Goal: Information Seeking & Learning: Check status

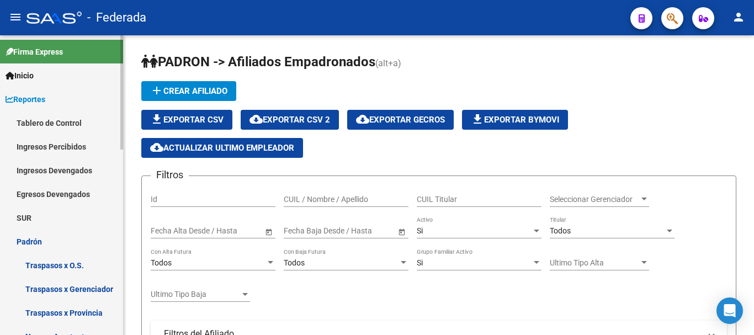
scroll to position [55, 0]
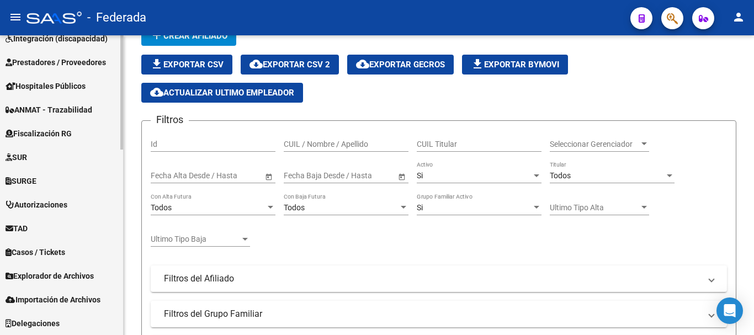
click at [38, 299] on span "Importación de Archivos" at bounding box center [53, 300] width 95 height 12
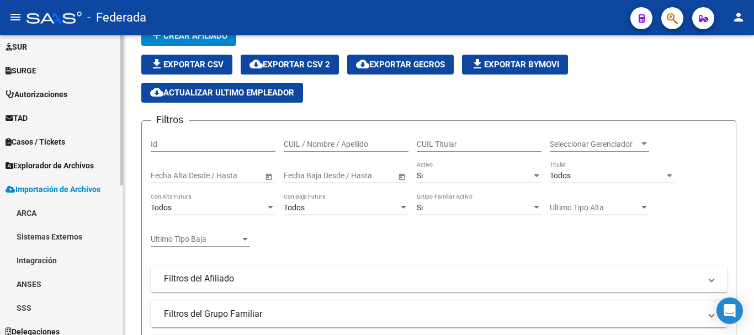
scroll to position [298, 0]
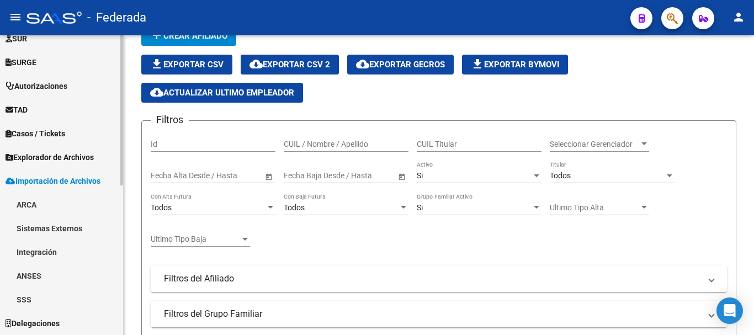
click at [24, 298] on link "SSS" at bounding box center [61, 300] width 123 height 24
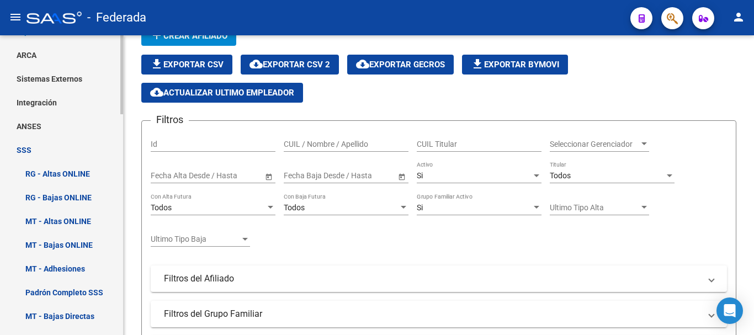
scroll to position [342, 0]
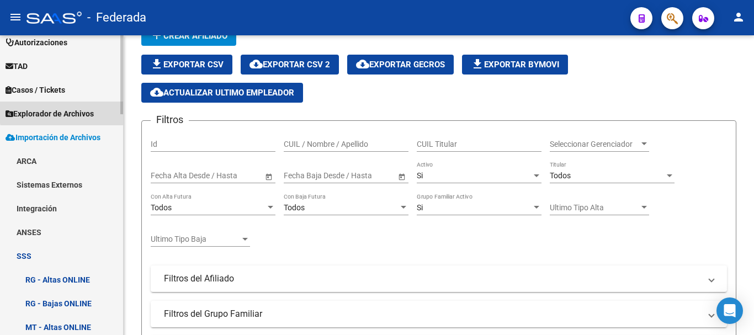
click at [81, 110] on span "Explorador de Archivos" at bounding box center [50, 114] width 88 height 12
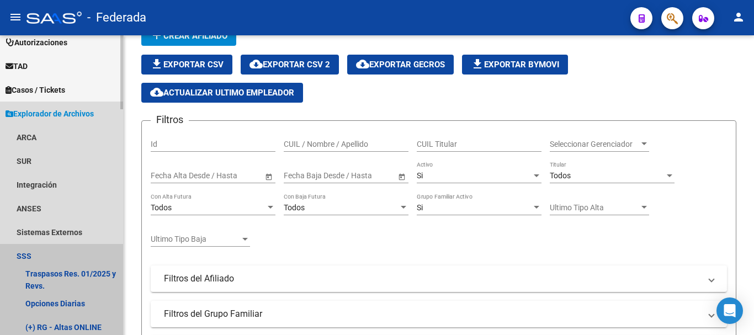
click at [31, 256] on link "SSS" at bounding box center [61, 256] width 123 height 24
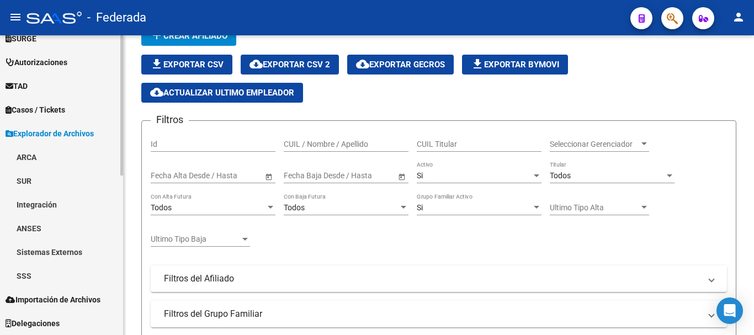
scroll to position [322, 0]
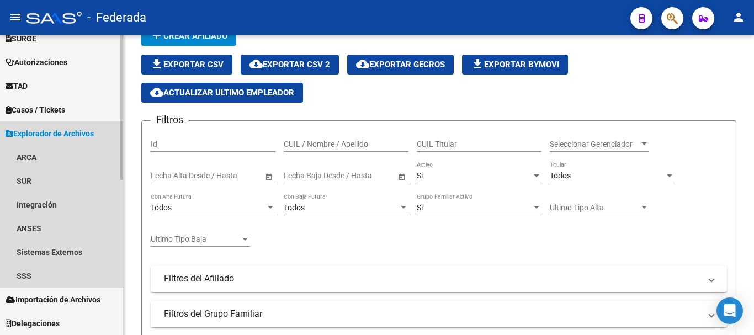
click at [44, 134] on span "Explorador de Archivos" at bounding box center [50, 133] width 88 height 12
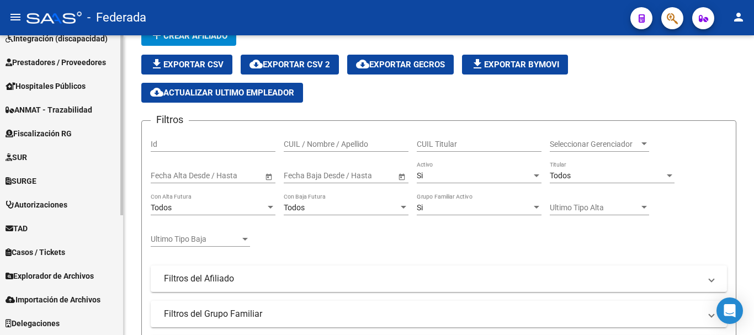
scroll to position [179, 0]
click at [49, 273] on span "Explorador de Archivos" at bounding box center [50, 276] width 88 height 12
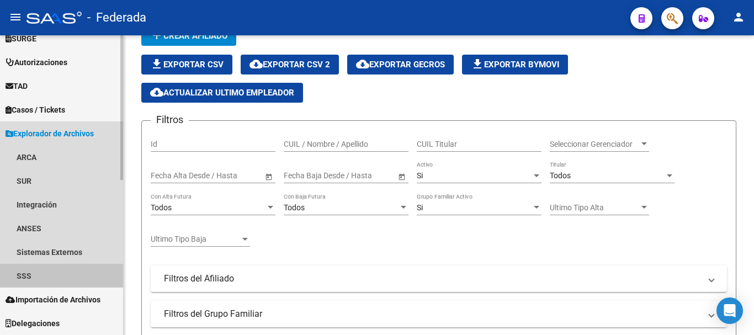
click at [25, 272] on link "SSS" at bounding box center [61, 276] width 123 height 24
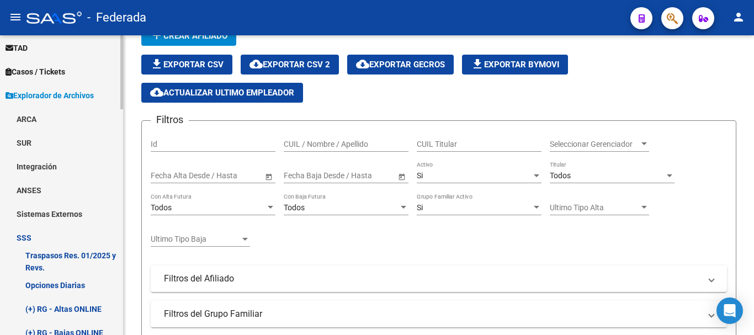
scroll to position [377, 0]
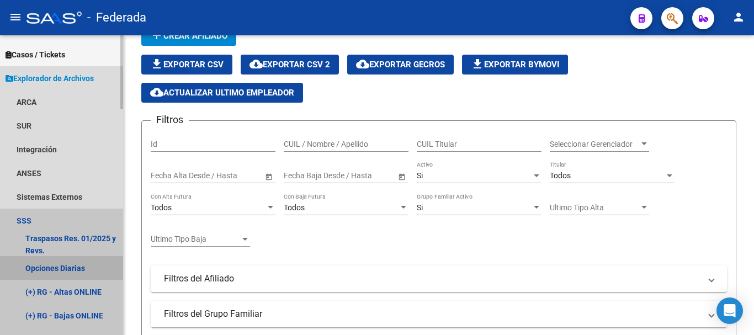
click at [59, 266] on link "Opciones Diarias" at bounding box center [61, 268] width 123 height 24
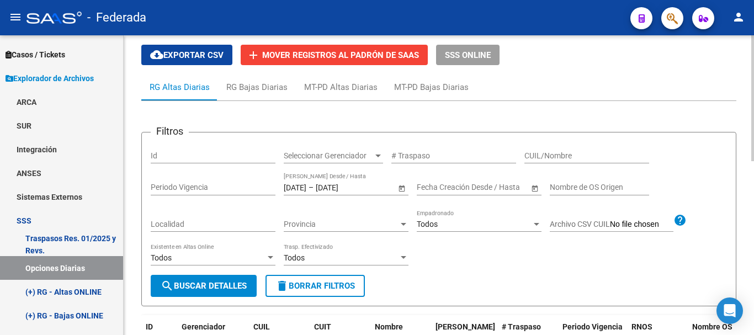
click at [530, 155] on input "CUIL/Nombre" at bounding box center [586, 155] width 125 height 9
paste input "27-37449828-8"
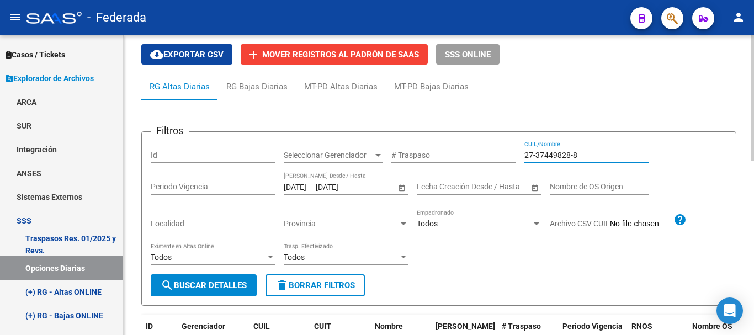
scroll to position [55, 0]
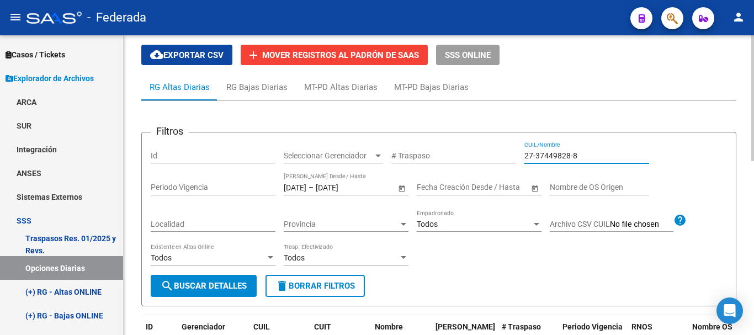
type input "27-37449828-8"
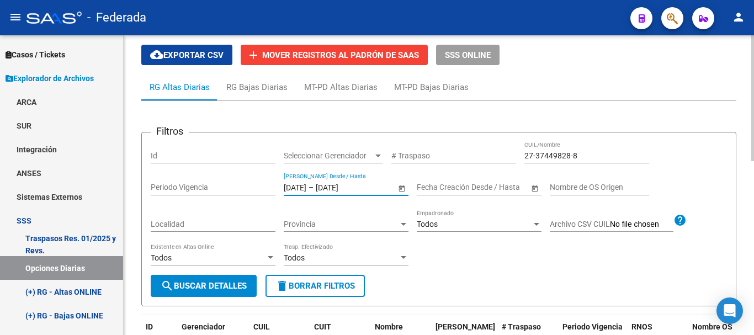
click at [289, 188] on input "[DATE]" at bounding box center [295, 187] width 23 height 9
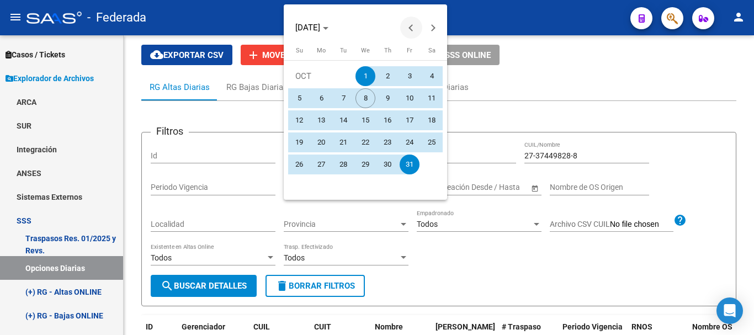
click at [406, 25] on span "Previous month" at bounding box center [411, 28] width 22 height 22
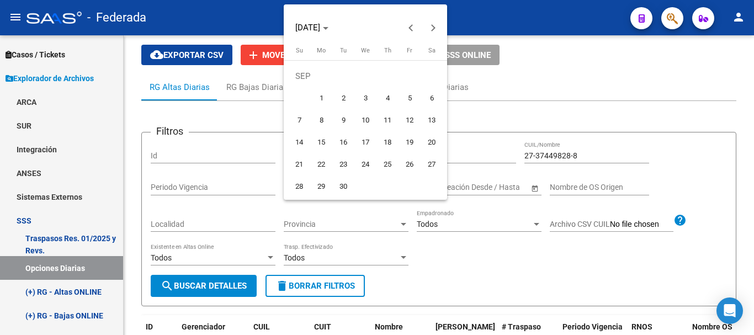
click at [323, 95] on span "1" at bounding box center [321, 98] width 20 height 20
type input "[DATE]"
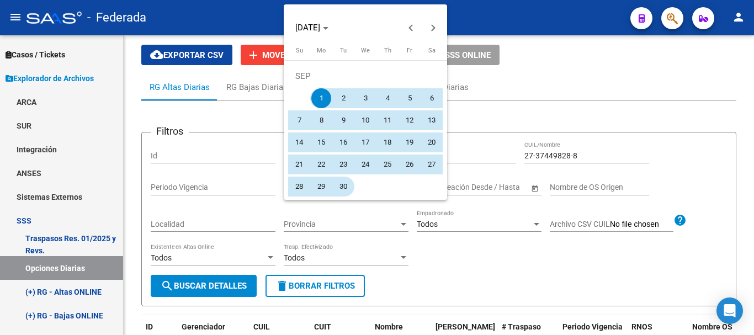
click at [343, 180] on span "30" at bounding box center [343, 187] width 20 height 20
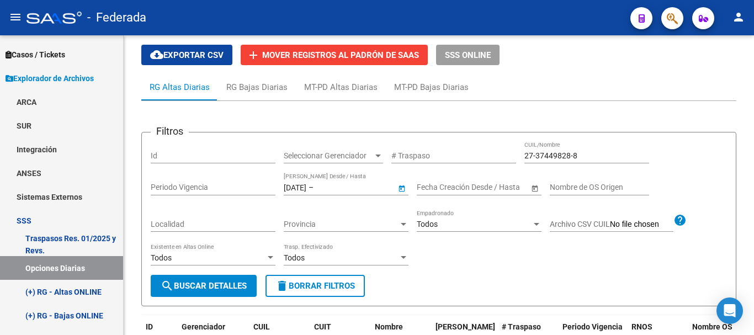
type input "[DATE]"
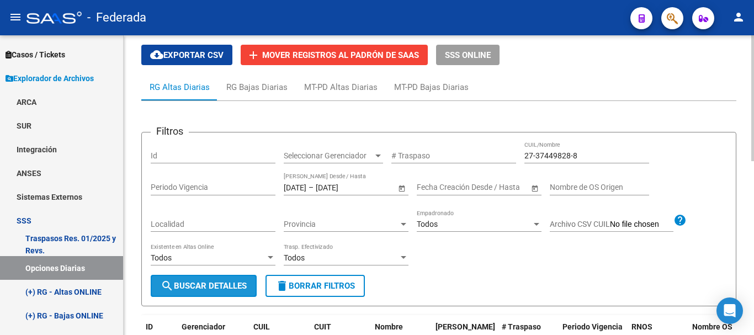
click at [219, 283] on span "search Buscar Detalles" at bounding box center [204, 286] width 86 height 10
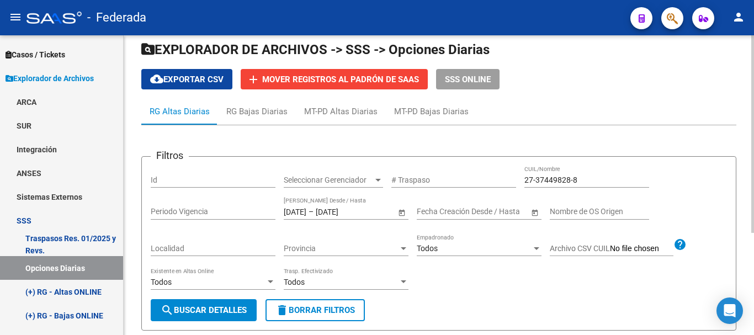
scroll to position [0, 0]
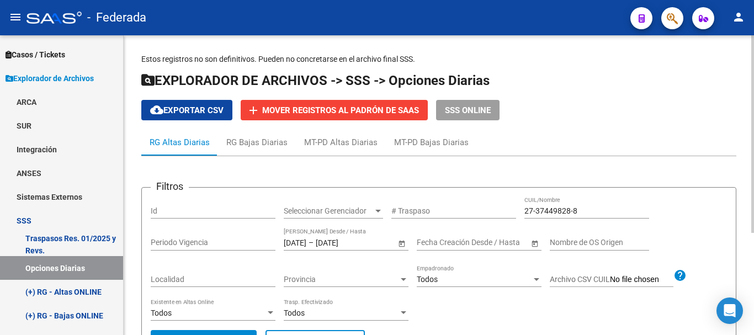
click at [537, 212] on input "27-37449828-8" at bounding box center [586, 210] width 125 height 9
click at [571, 210] on input "2737449828-8" at bounding box center [586, 210] width 125 height 9
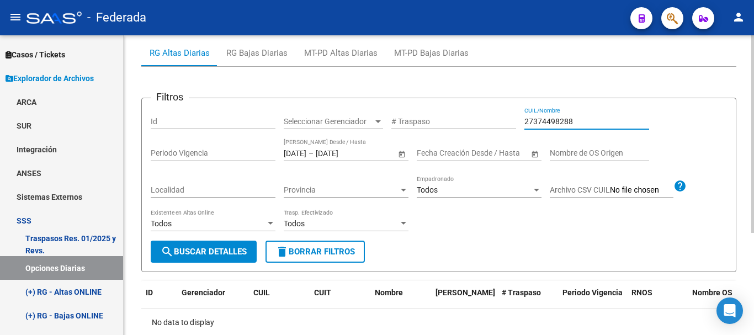
scroll to position [110, 0]
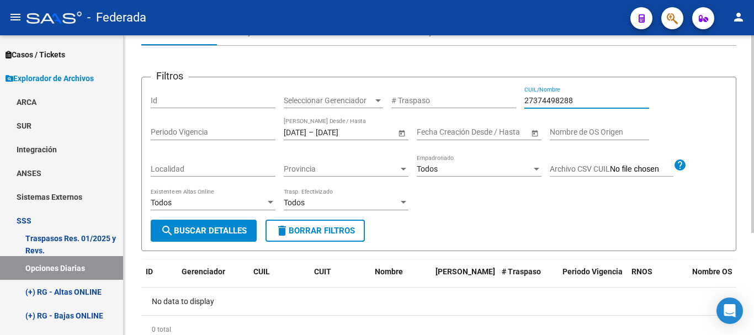
type input "27374498288"
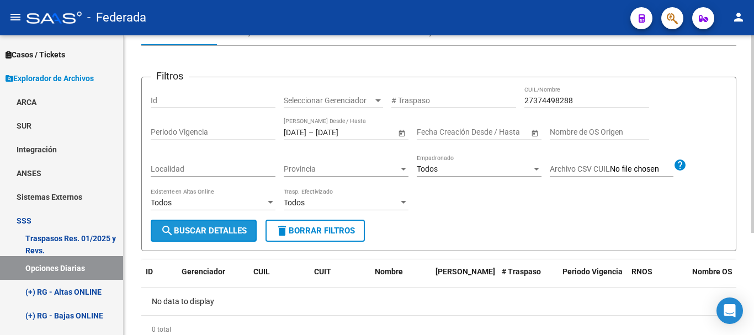
click at [205, 232] on span "search Buscar Detalles" at bounding box center [204, 231] width 86 height 10
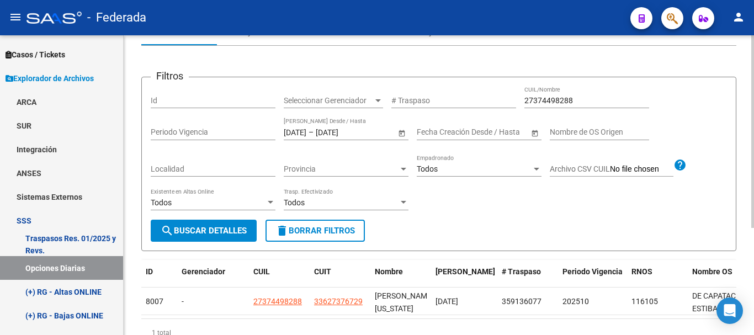
scroll to position [166, 0]
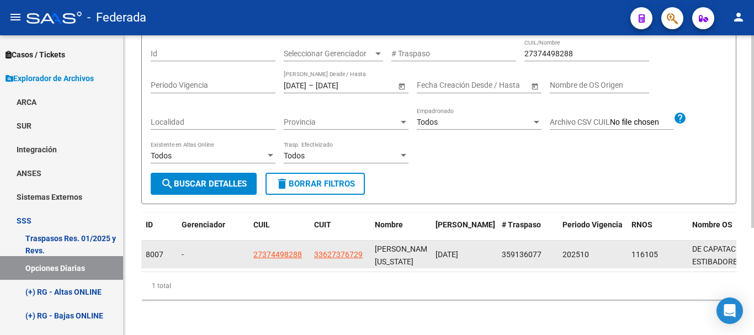
drag, startPoint x: 433, startPoint y: 249, endPoint x: 476, endPoint y: 243, distance: 42.9
click at [476, 243] on datatable-body-cell "[DATE]" at bounding box center [464, 254] width 66 height 27
copy div "[DATE]"
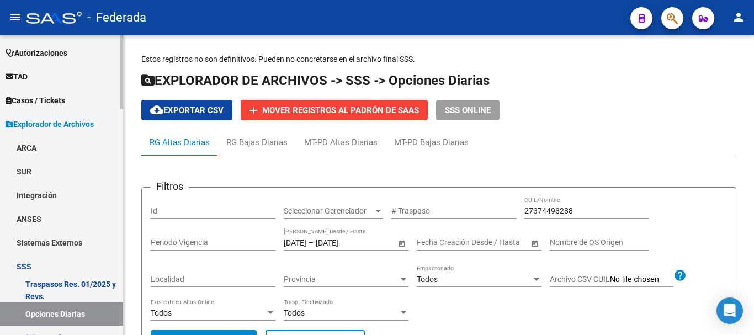
scroll to position [276, 0]
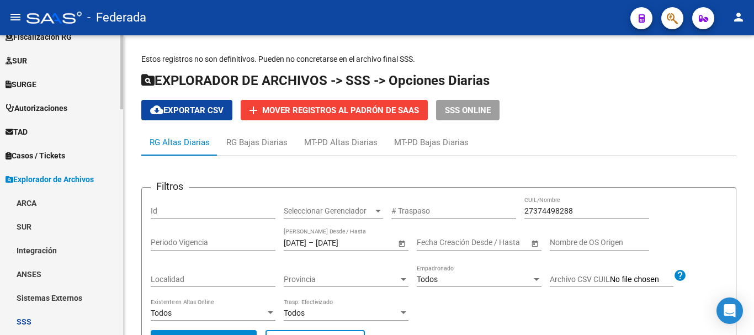
click at [60, 183] on span "Explorador de Archivos" at bounding box center [50, 179] width 88 height 12
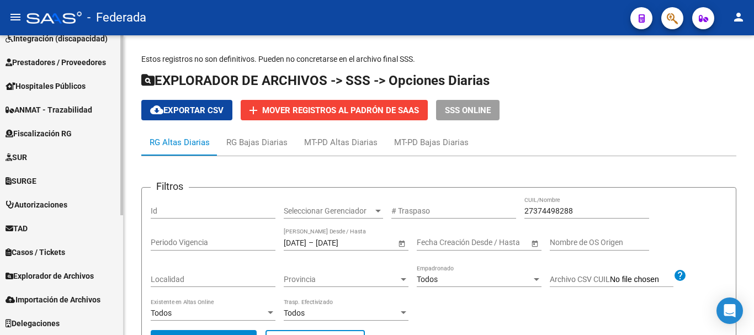
scroll to position [179, 0]
click at [51, 273] on span "Explorador de Archivos" at bounding box center [50, 276] width 88 height 12
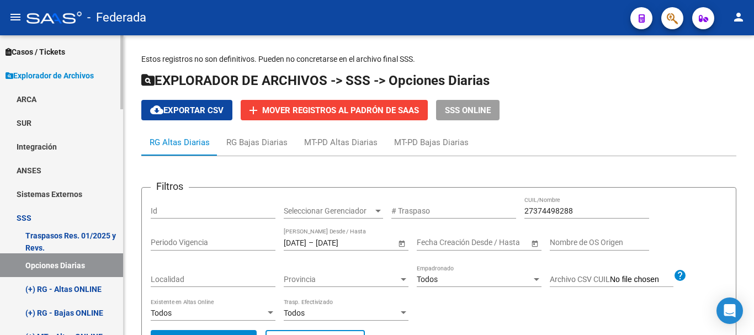
scroll to position [386, 0]
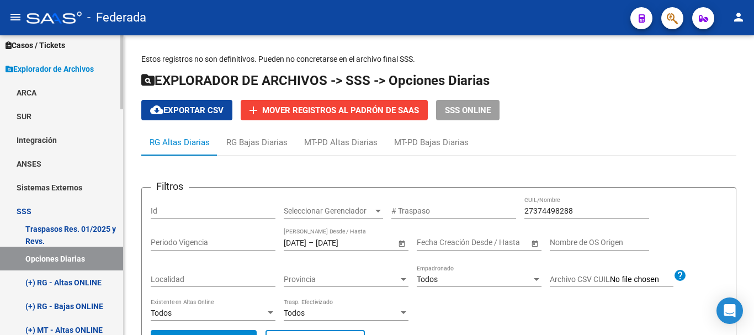
click at [29, 210] on link "SSS" at bounding box center [61, 211] width 123 height 24
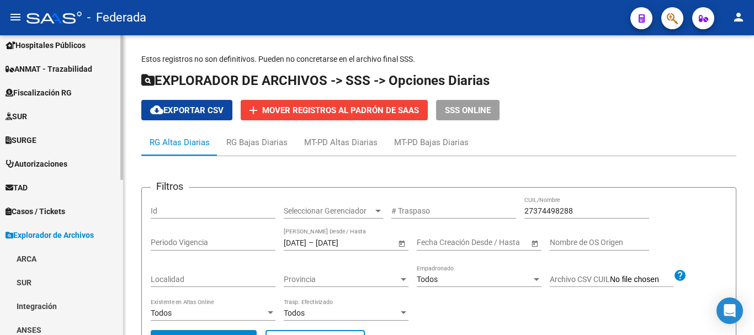
scroll to position [322, 0]
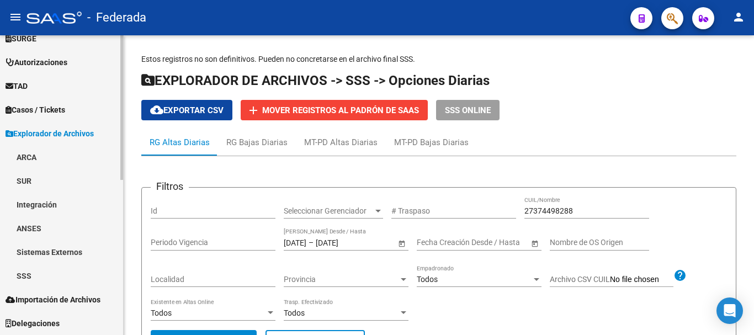
click at [22, 272] on link "SSS" at bounding box center [61, 276] width 123 height 24
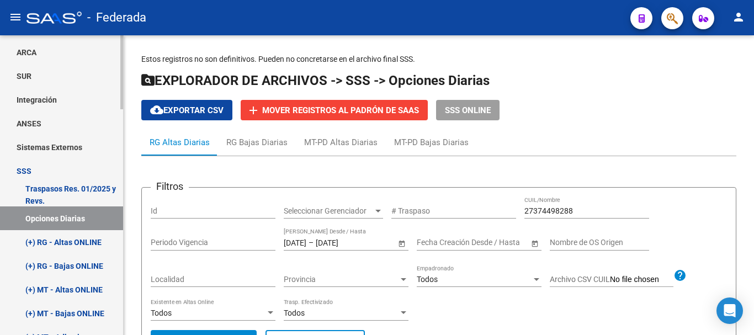
scroll to position [432, 0]
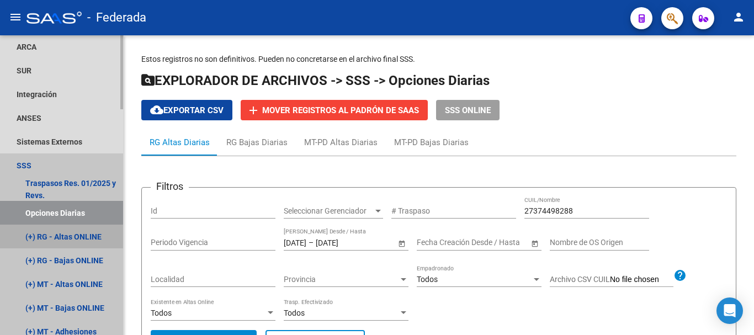
click at [79, 236] on link "(+) RG - Altas ONLINE" at bounding box center [61, 237] width 123 height 24
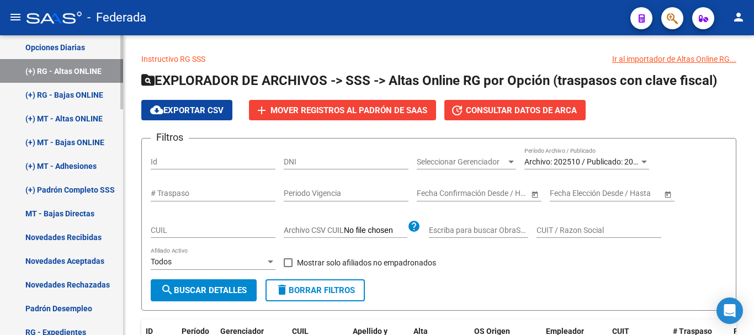
scroll to position [653, 0]
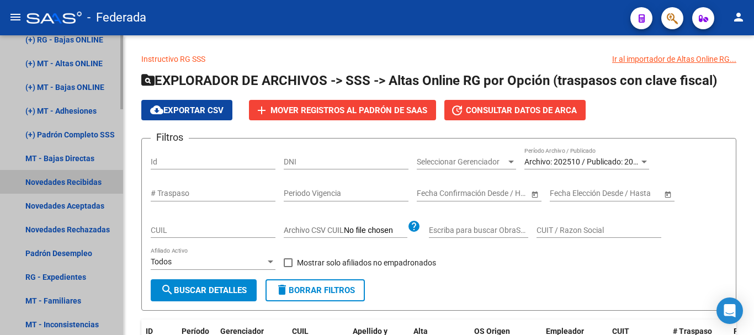
click at [72, 179] on link "Novedades Recibidas" at bounding box center [61, 182] width 123 height 24
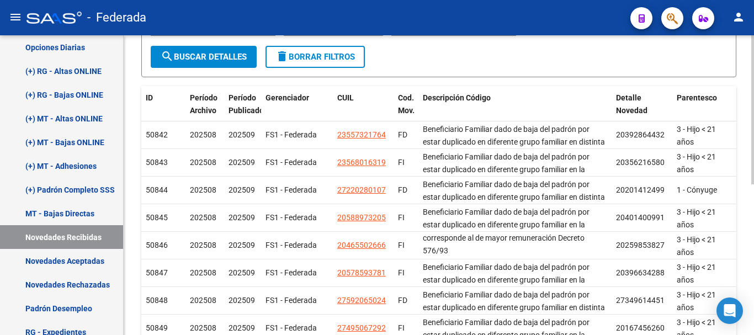
scroll to position [166, 0]
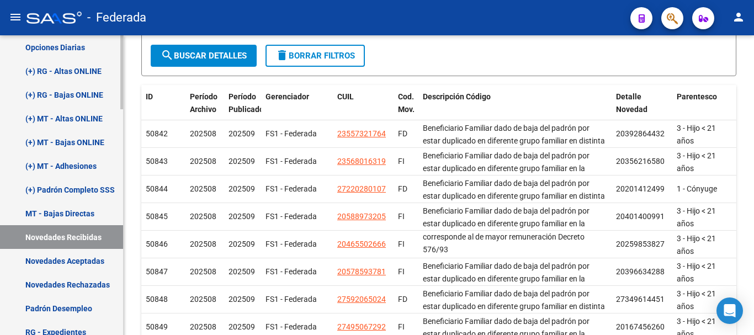
click at [60, 262] on link "Novedades Aceptadas" at bounding box center [61, 261] width 123 height 24
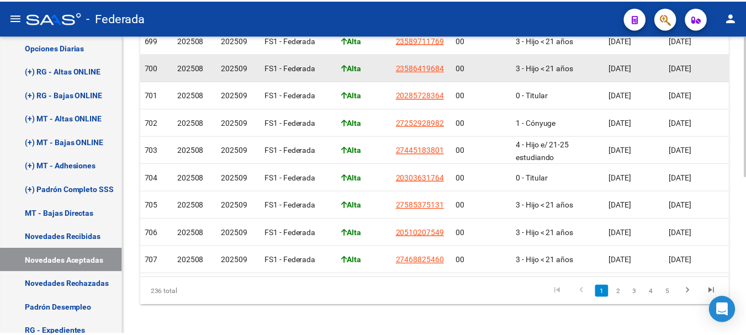
scroll to position [334, 0]
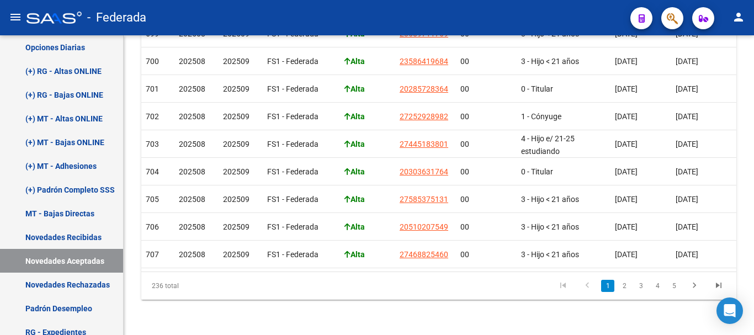
click at [735, 20] on mat-icon "person" at bounding box center [738, 16] width 13 height 13
click at [725, 67] on button "exit_to_app Salir" at bounding box center [715, 73] width 67 height 26
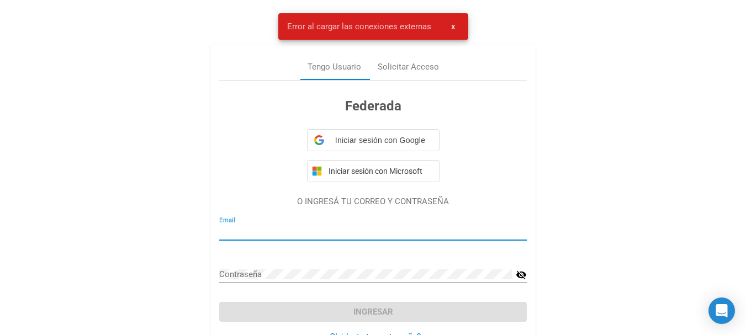
type input "[EMAIL_ADDRESS][DOMAIN_NAME]"
